Goal: Task Accomplishment & Management: Use online tool/utility

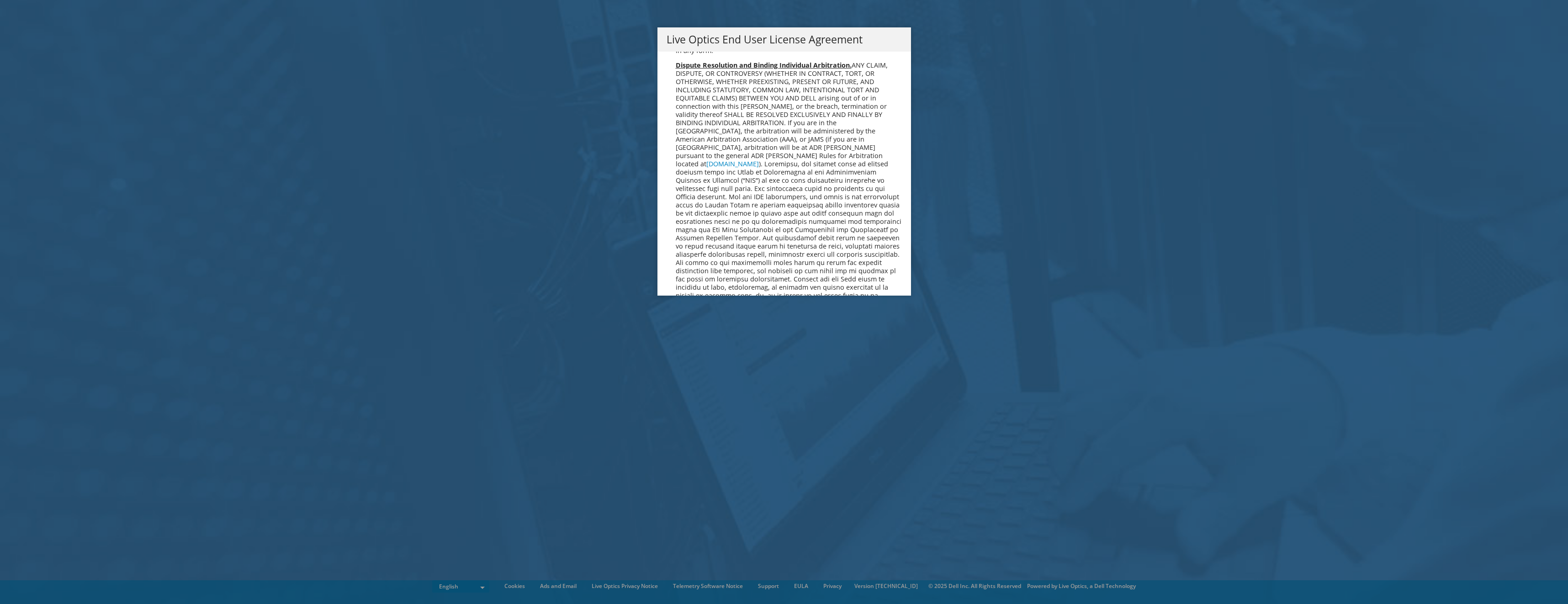
scroll to position [3456, 0]
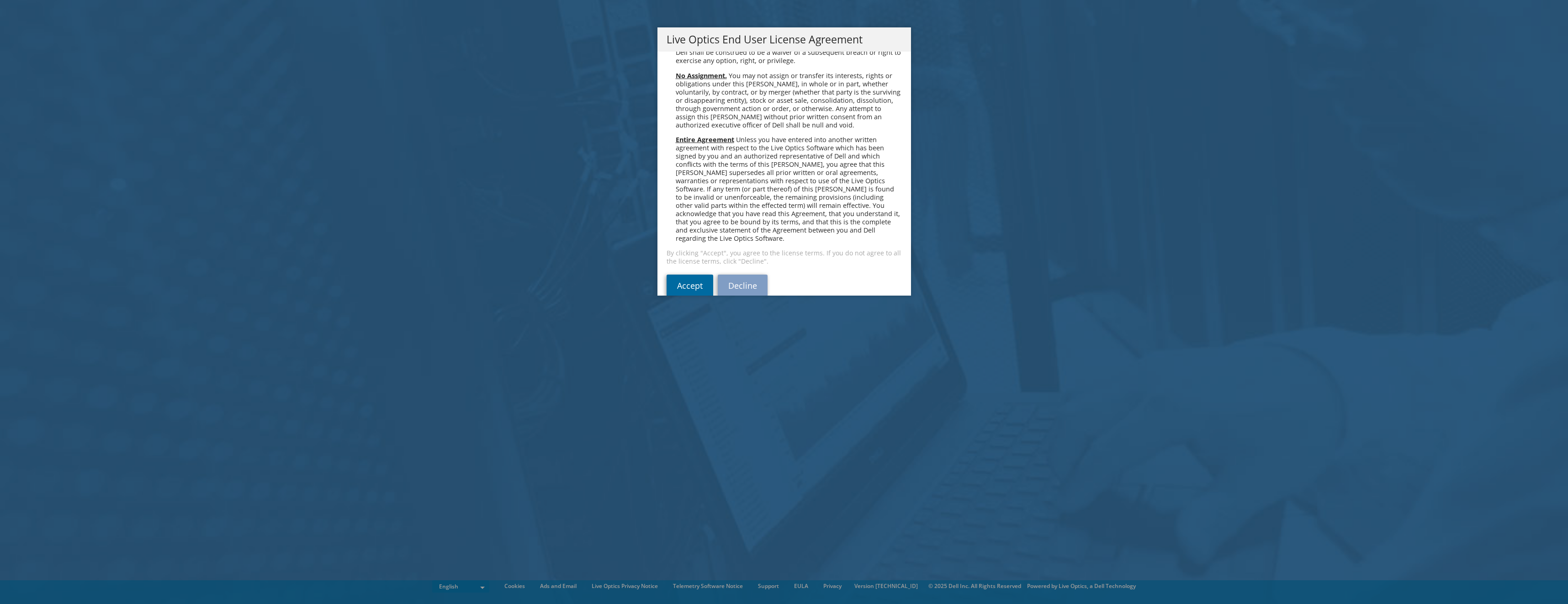
click at [682, 275] on link "Accept" at bounding box center [690, 286] width 47 height 22
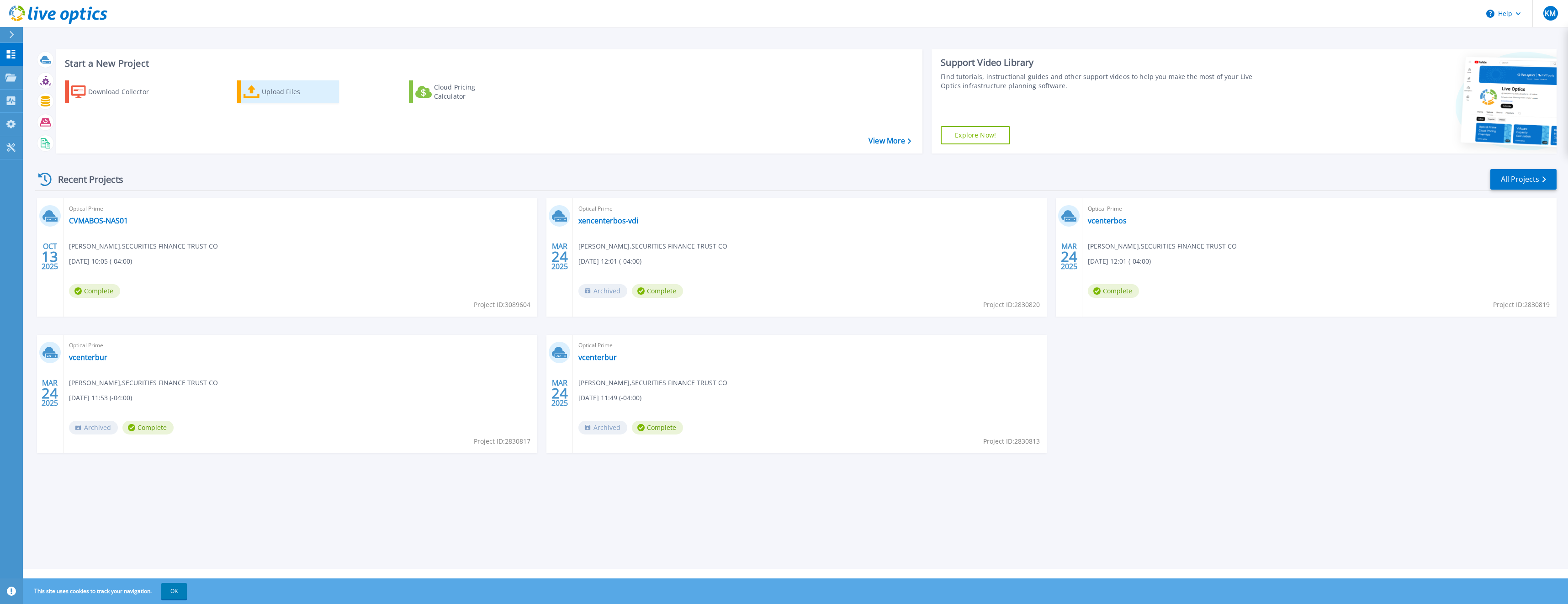
click at [284, 95] on div "Upload Files" at bounding box center [298, 92] width 73 height 18
click at [285, 97] on div "Upload Files" at bounding box center [298, 92] width 73 height 18
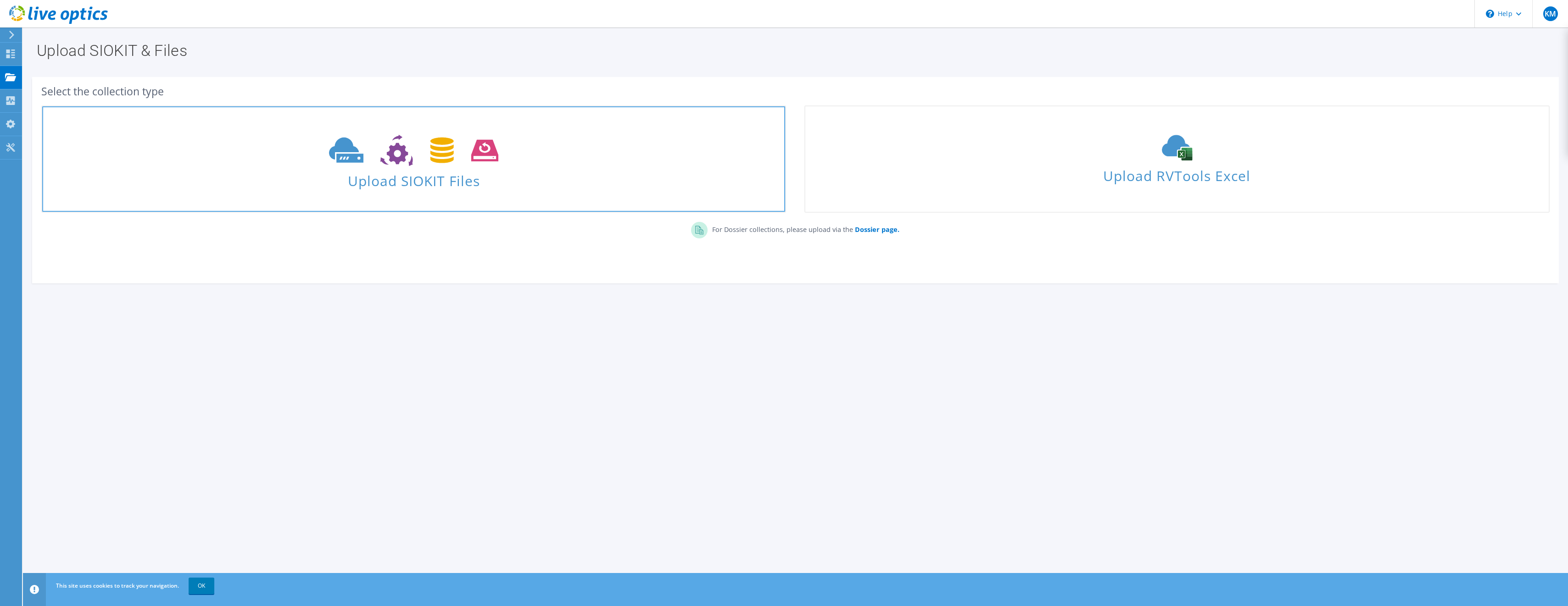
click at [388, 165] on icon at bounding box center [413, 151] width 169 height 32
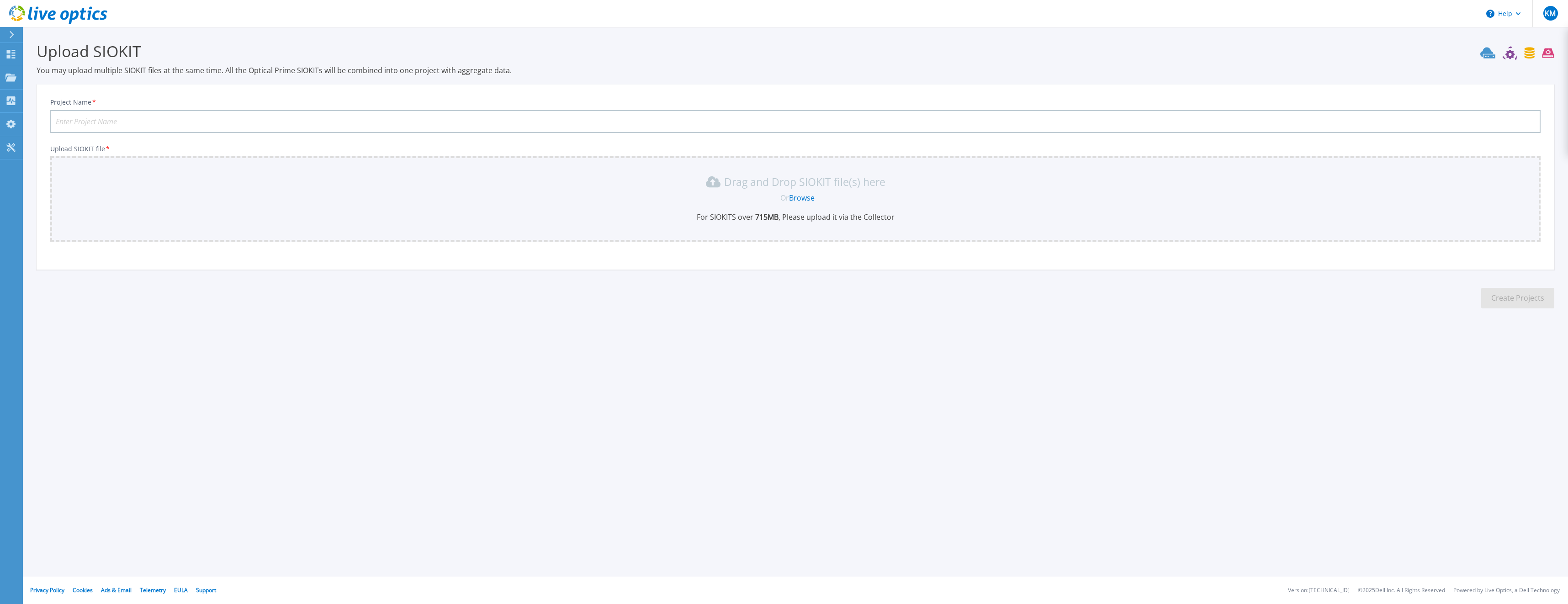
click at [218, 128] on input "Project Name *" at bounding box center [796, 122] width 1490 height 23
type input "CVMABOS-NAS01"
click at [805, 200] on link "Browse" at bounding box center [802, 198] width 26 height 10
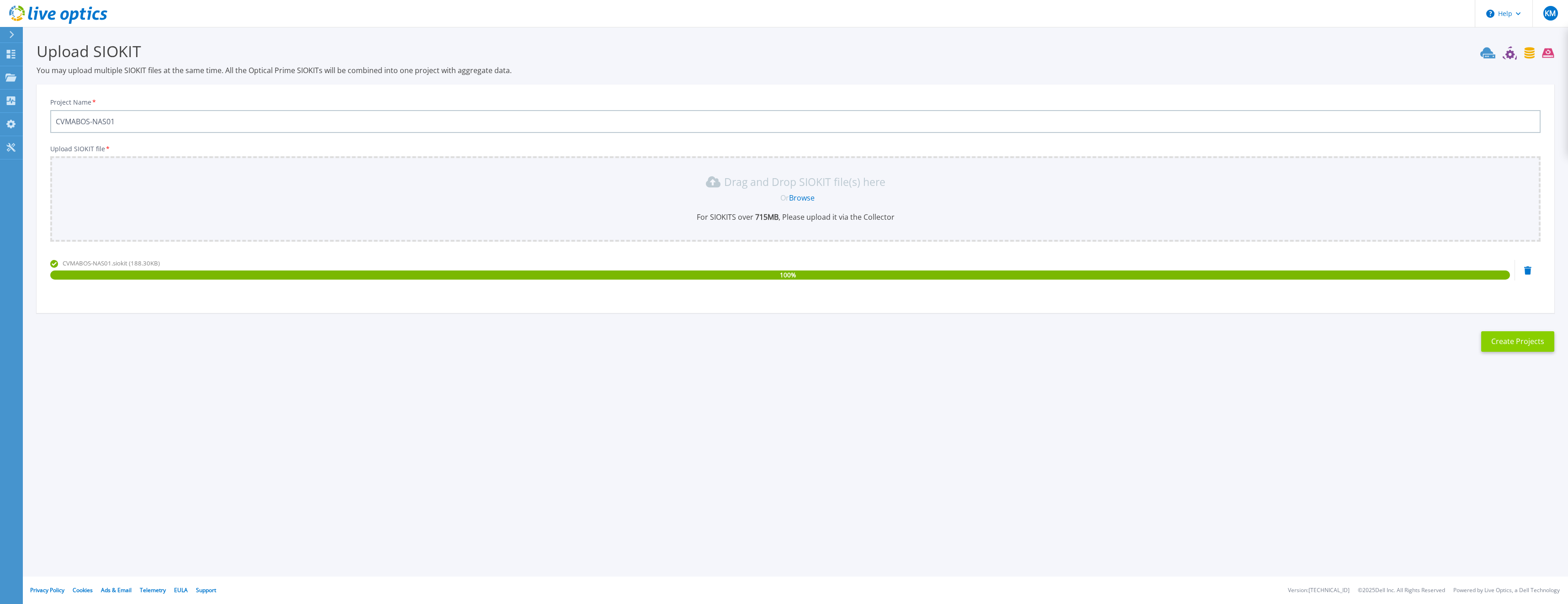
click at [1531, 340] on button "Create Projects" at bounding box center [1517, 342] width 73 height 21
